Goal: Information Seeking & Learning: Understand process/instructions

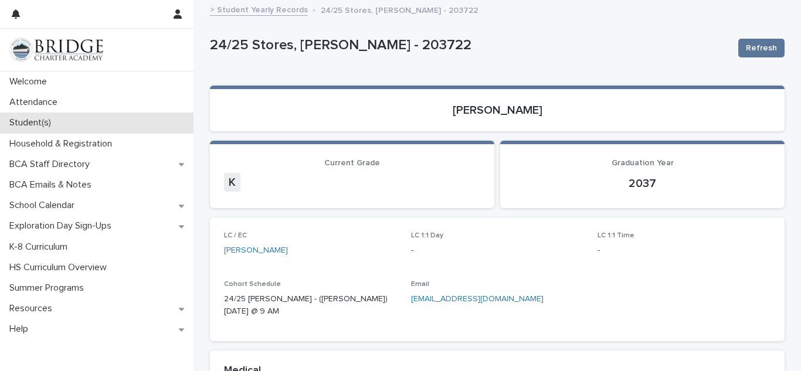
click at [70, 123] on div "Student(s)" at bounding box center [97, 123] width 194 height 21
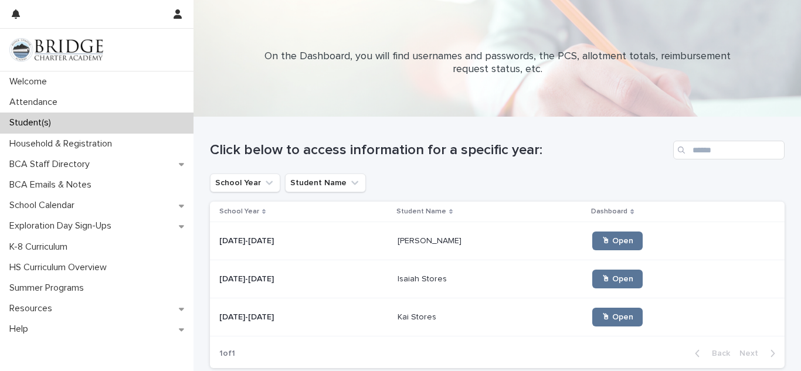
click at [506, 317] on p at bounding box center [491, 318] width 186 height 10
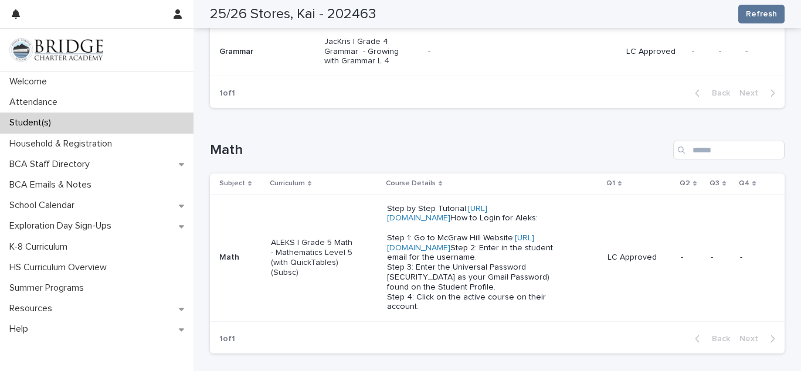
scroll to position [554, 0]
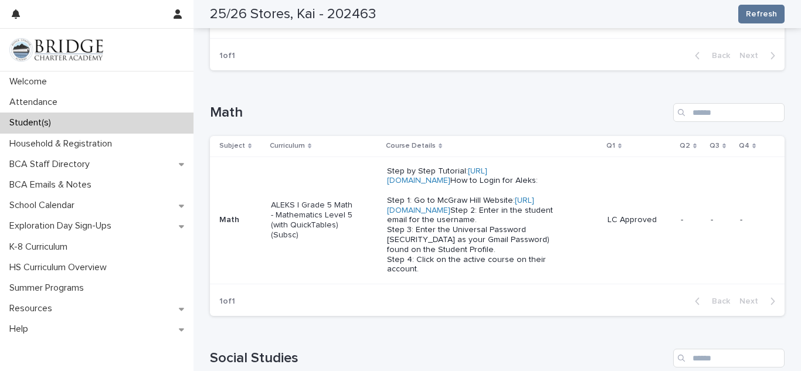
click at [436, 228] on p "Step by Step Tutorial: [URL][DOMAIN_NAME] How to Login for Aleks: Step 1: Go to…" at bounding box center [471, 221] width 168 height 109
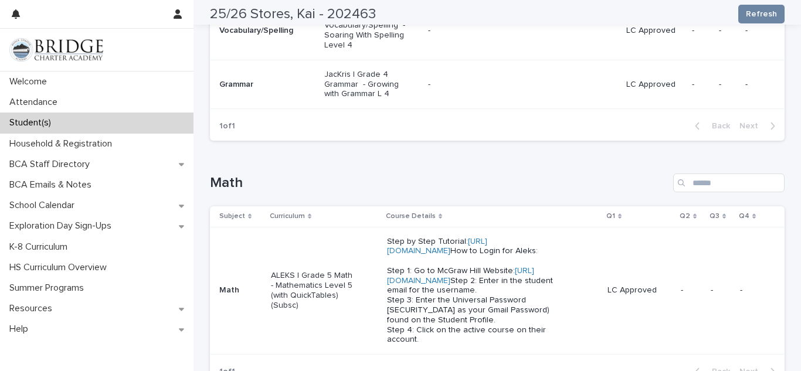
scroll to position [460, 0]
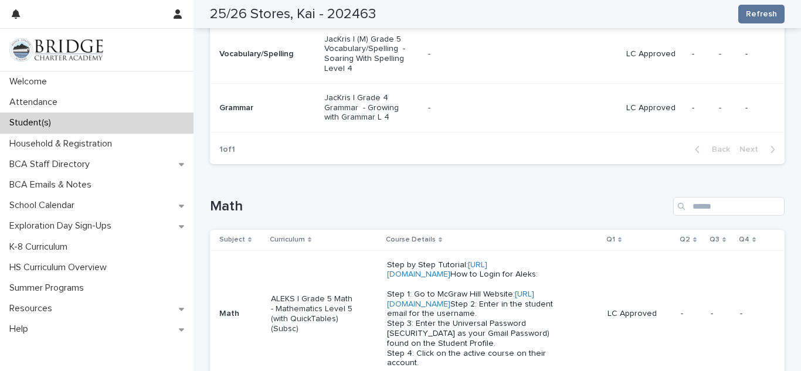
click at [429, 301] on p "Step by Step Tutorial: [URL][DOMAIN_NAME] How to Login for Aleks: Step 1: Go to…" at bounding box center [471, 314] width 168 height 109
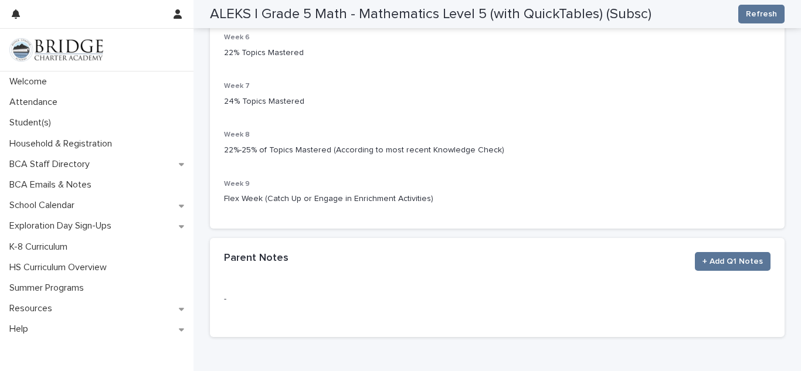
scroll to position [412, 0]
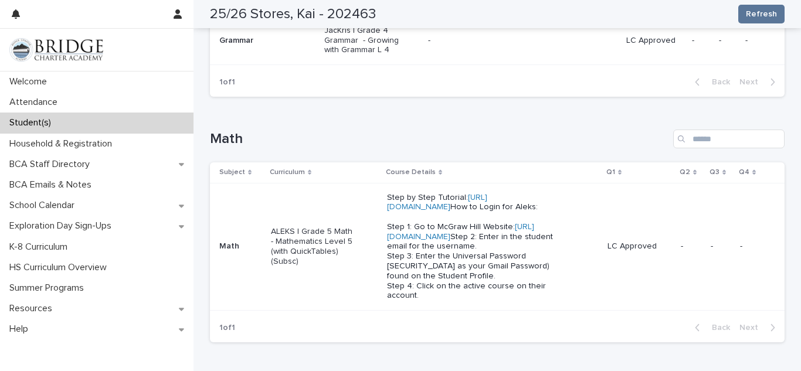
scroll to position [530, 0]
click at [401, 239] on link "[URL][DOMAIN_NAME]" at bounding box center [460, 230] width 147 height 18
